Goal: Task Accomplishment & Management: Use online tool/utility

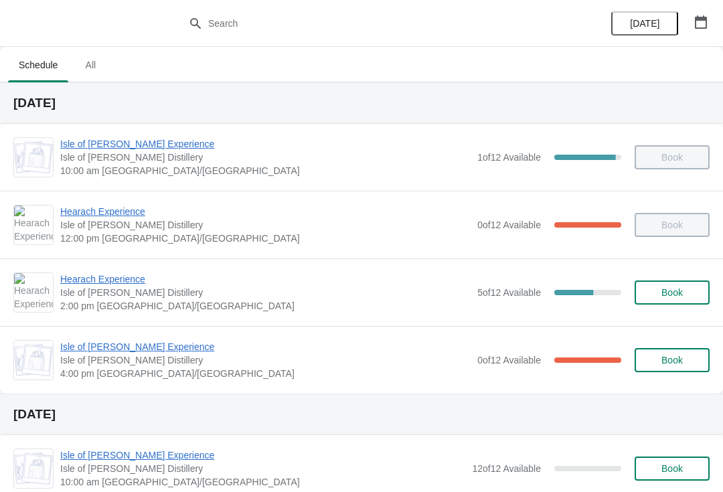
click at [127, 276] on span "Hearach Experience" at bounding box center [265, 278] width 410 height 13
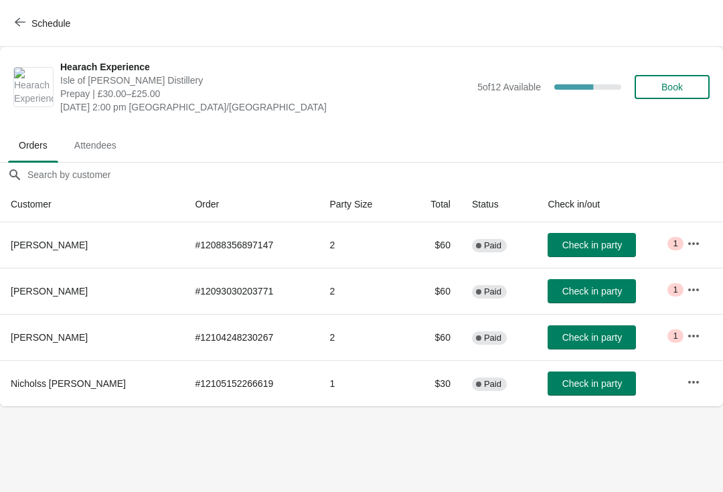
click at [574, 289] on span "Check in party" at bounding box center [592, 291] width 60 height 11
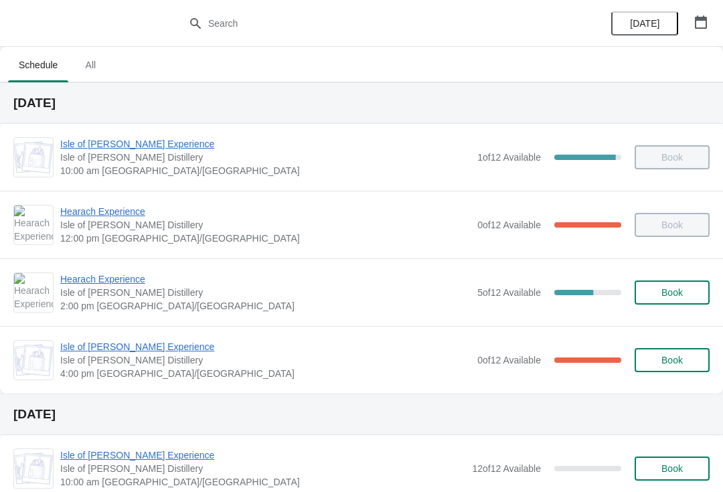
click at [107, 280] on span "Hearach Experience" at bounding box center [265, 278] width 410 height 13
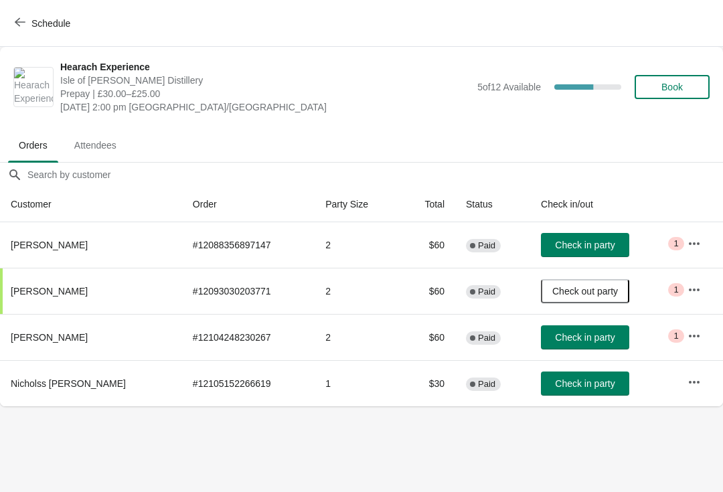
click at [564, 388] on span "Check in party" at bounding box center [585, 383] width 60 height 11
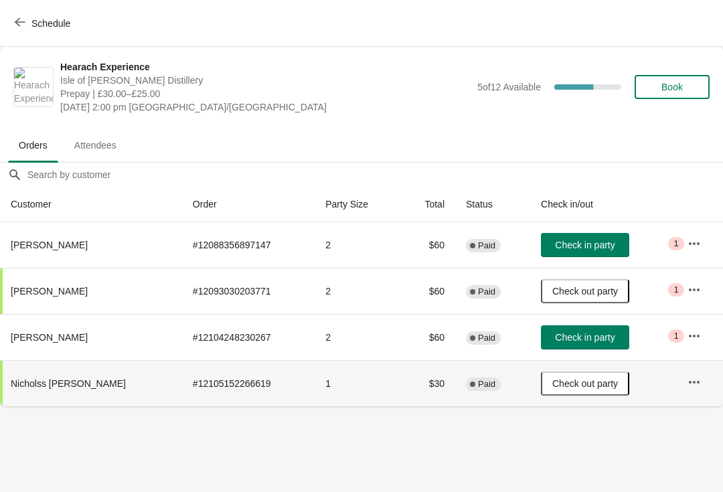
click at [60, 23] on span "Schedule" at bounding box center [50, 23] width 39 height 11
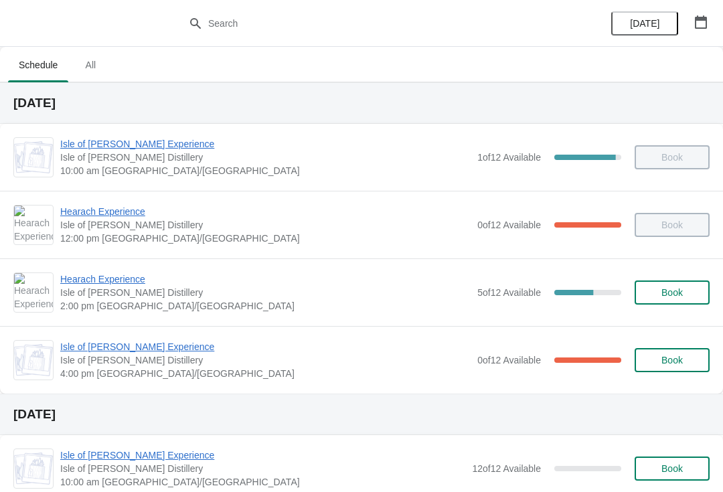
click at [76, 277] on span "Hearach Experience" at bounding box center [265, 278] width 410 height 13
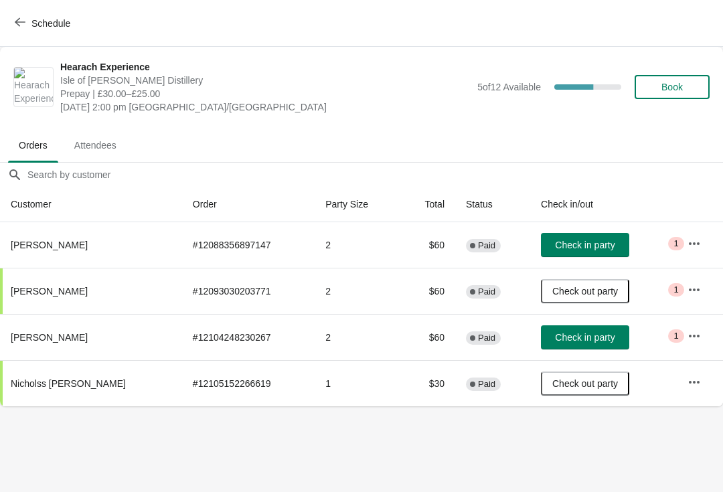
click at [560, 328] on button "Check in party" at bounding box center [585, 337] width 88 height 24
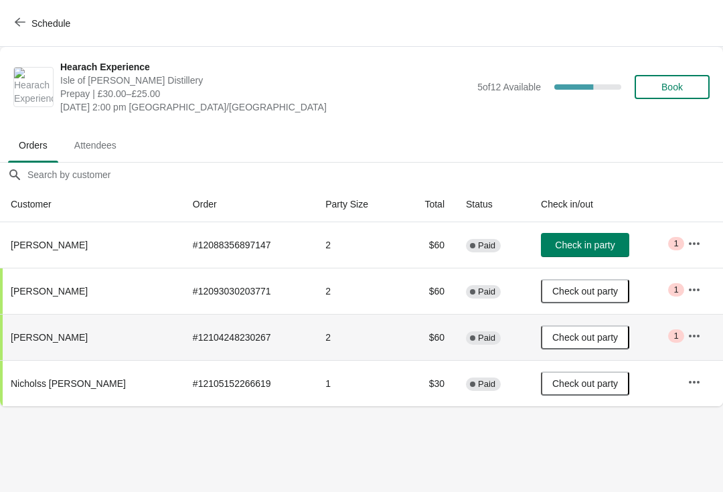
click at [578, 242] on span "Check in party" at bounding box center [585, 245] width 60 height 11
